Goal: Task Accomplishment & Management: Manage account settings

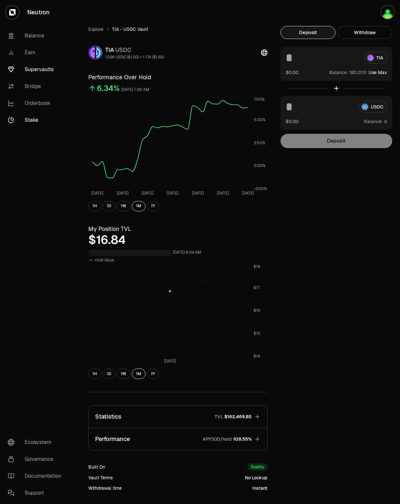
click at [37, 116] on link "Stake" at bounding box center [37, 120] width 68 height 17
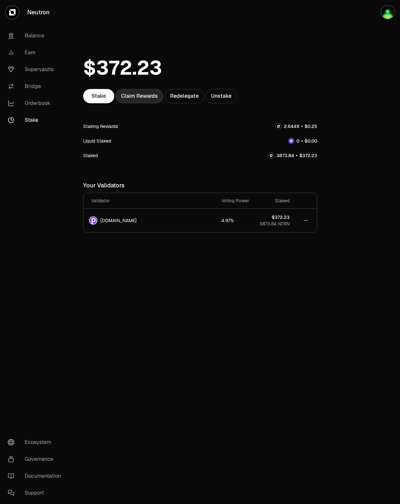
click at [151, 98] on div "Claim Rewards" at bounding box center [140, 96] width 48 height 14
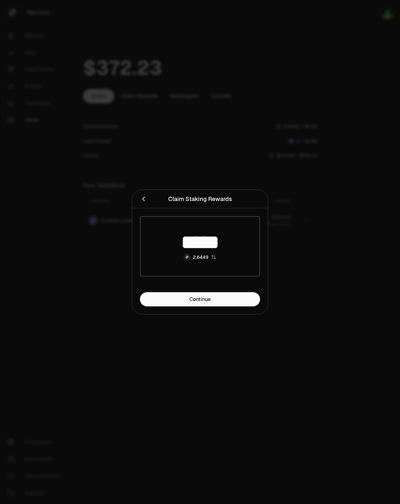
click at [144, 204] on h2 "Claim Staking Rewards" at bounding box center [200, 199] width 120 height 13
click at [143, 198] on icon "Close" at bounding box center [143, 199] width 7 height 7
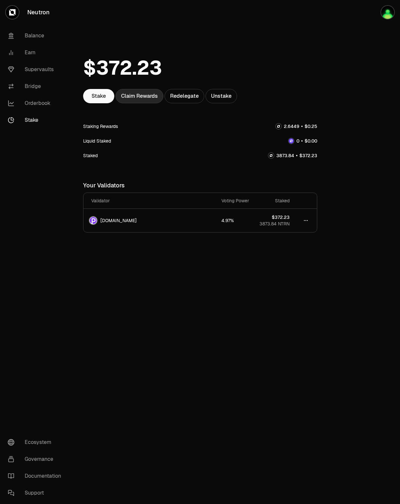
click at [140, 98] on div "Claim Rewards" at bounding box center [140, 96] width 48 height 14
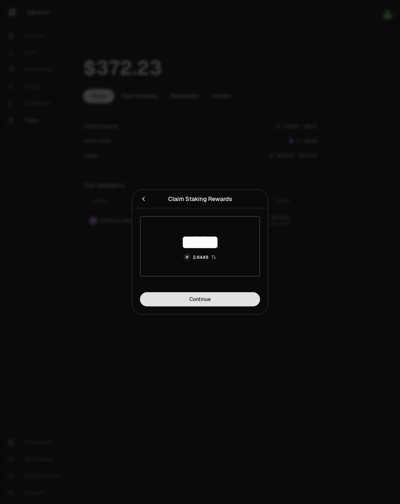
click at [199, 300] on link "Continue" at bounding box center [200, 299] width 120 height 14
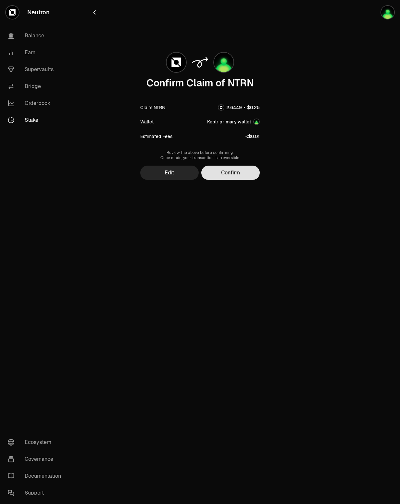
click at [243, 170] on button "Confirm" at bounding box center [230, 173] width 58 height 14
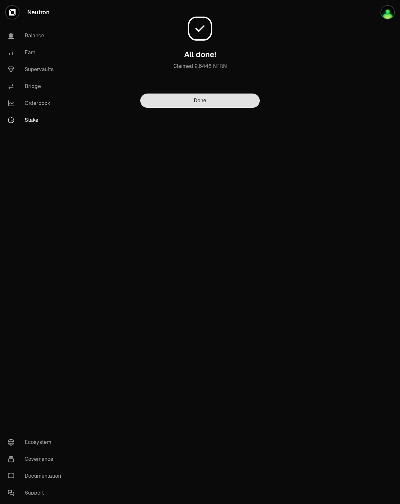
click at [198, 104] on button "Done" at bounding box center [200, 101] width 120 height 14
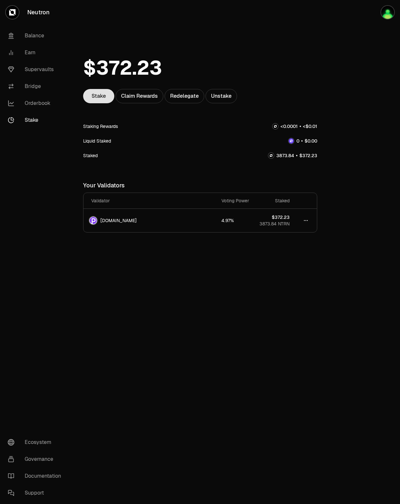
click at [95, 98] on link "Stake" at bounding box center [98, 96] width 31 height 14
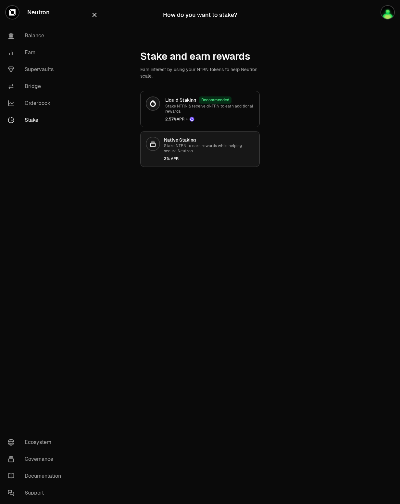
click at [191, 160] on div "3% APR" at bounding box center [209, 158] width 90 height 5
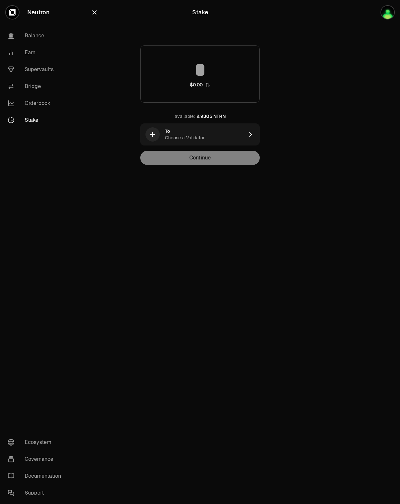
click at [204, 72] on input at bounding box center [200, 69] width 119 height 19
click at [95, 14] on icon "button" at bounding box center [94, 12] width 7 height 7
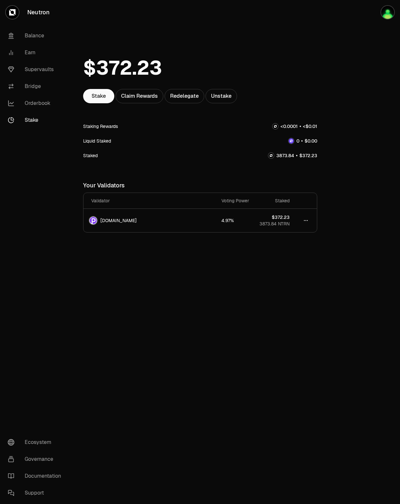
click at [378, 106] on div at bounding box center [364, 142] width 73 height 285
